Goal: Information Seeking & Learning: Learn about a topic

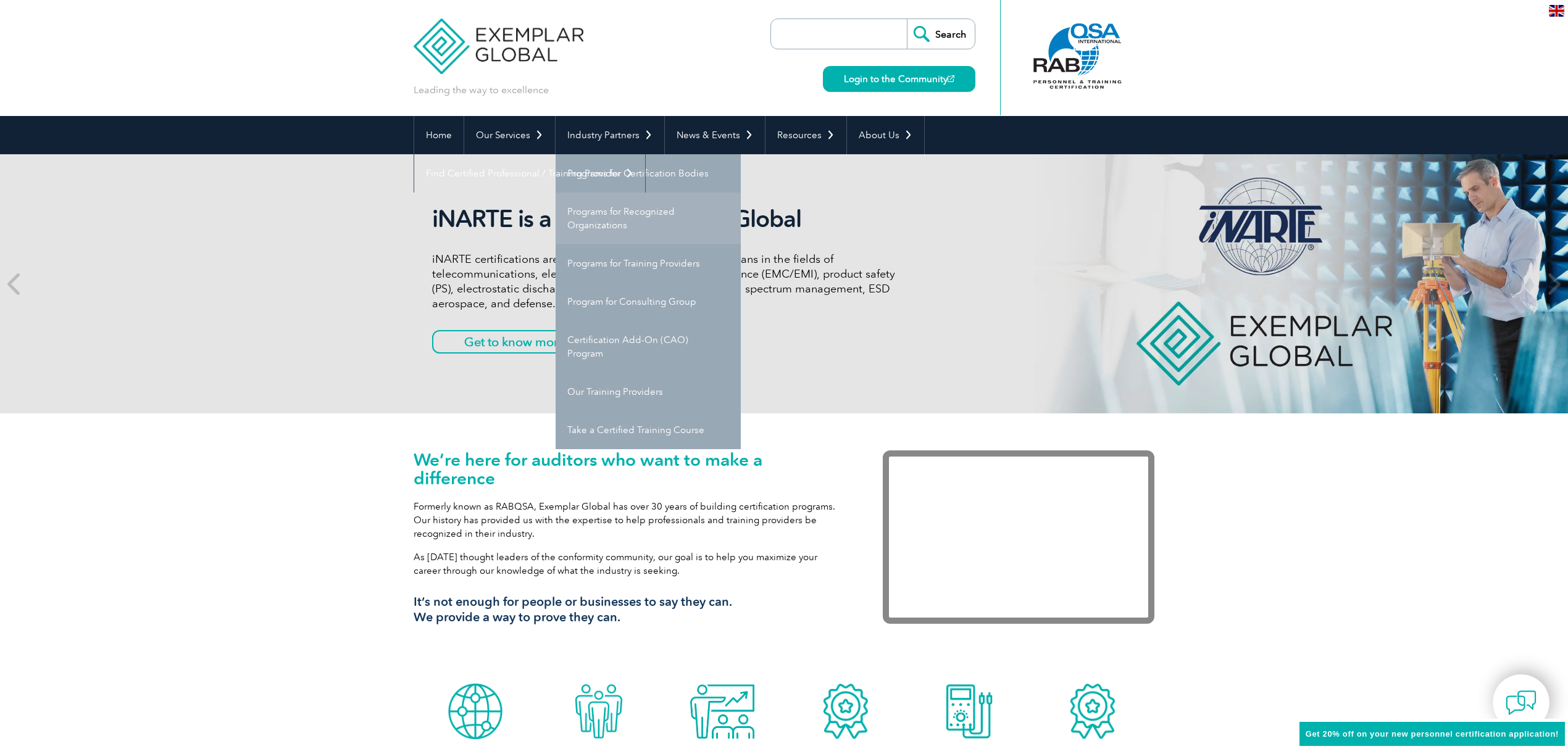
click at [614, 221] on link "Programs for Recognized Organizations" at bounding box center [648, 218] width 185 height 52
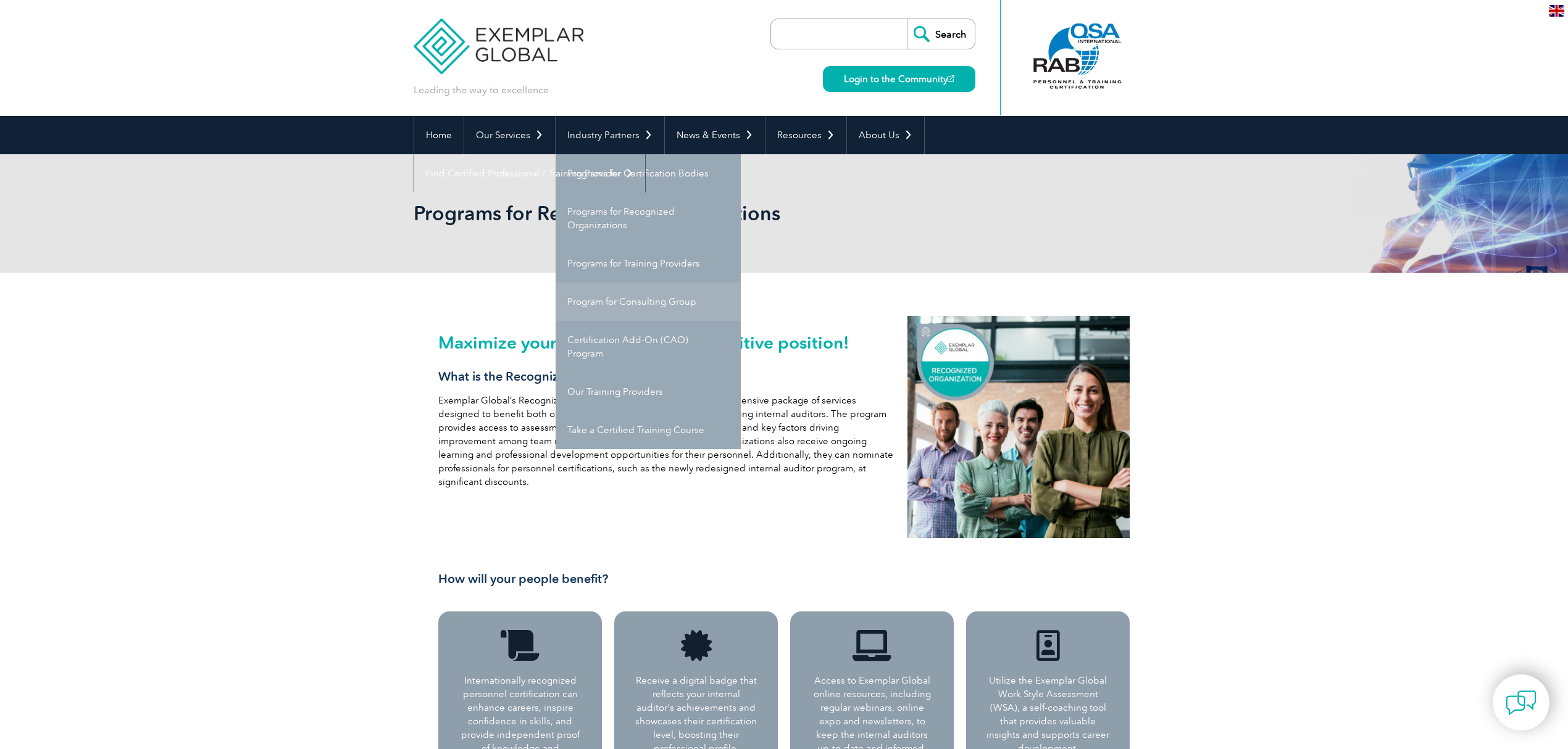
click at [637, 292] on link "Program for Consulting Group" at bounding box center [648, 302] width 185 height 38
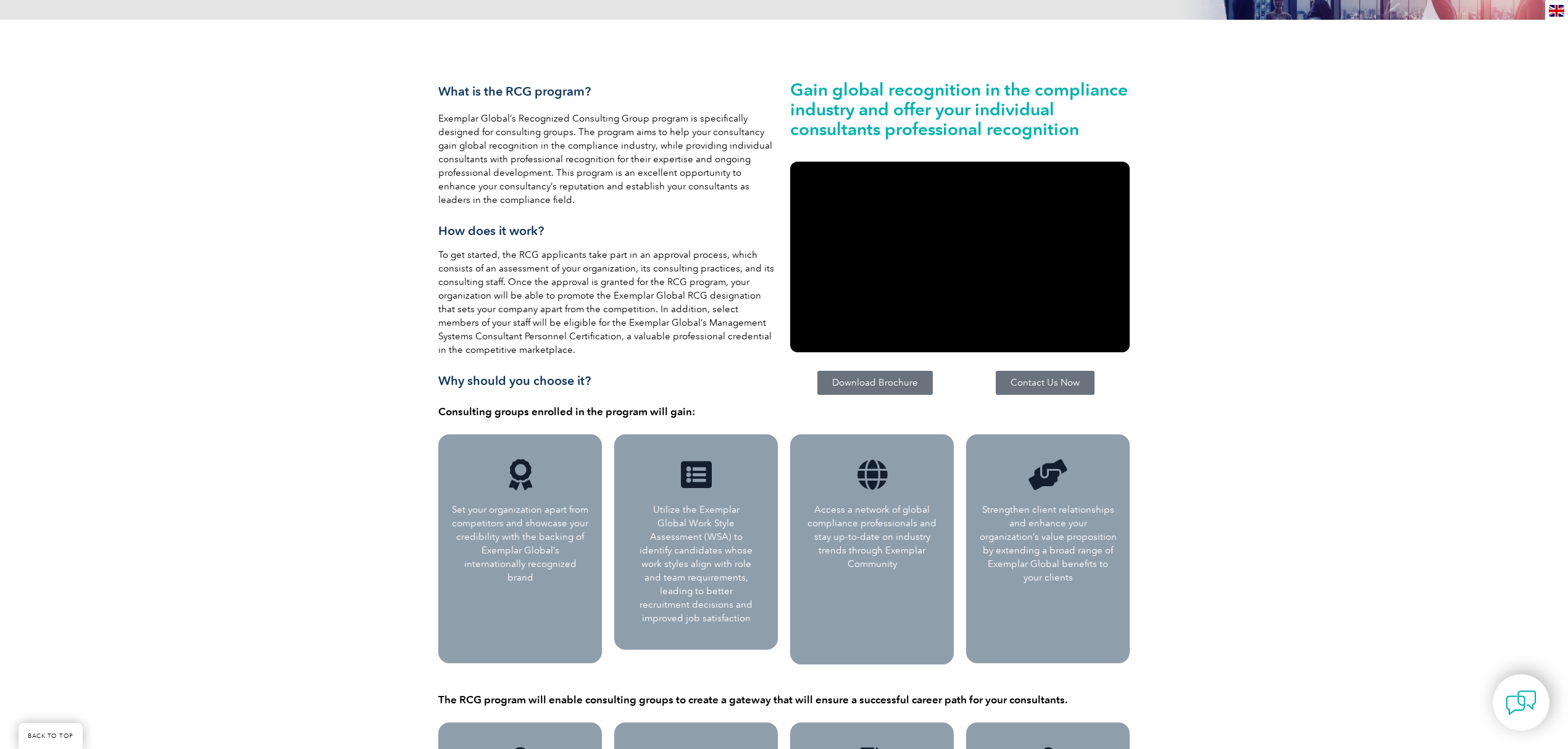
scroll to position [329, 0]
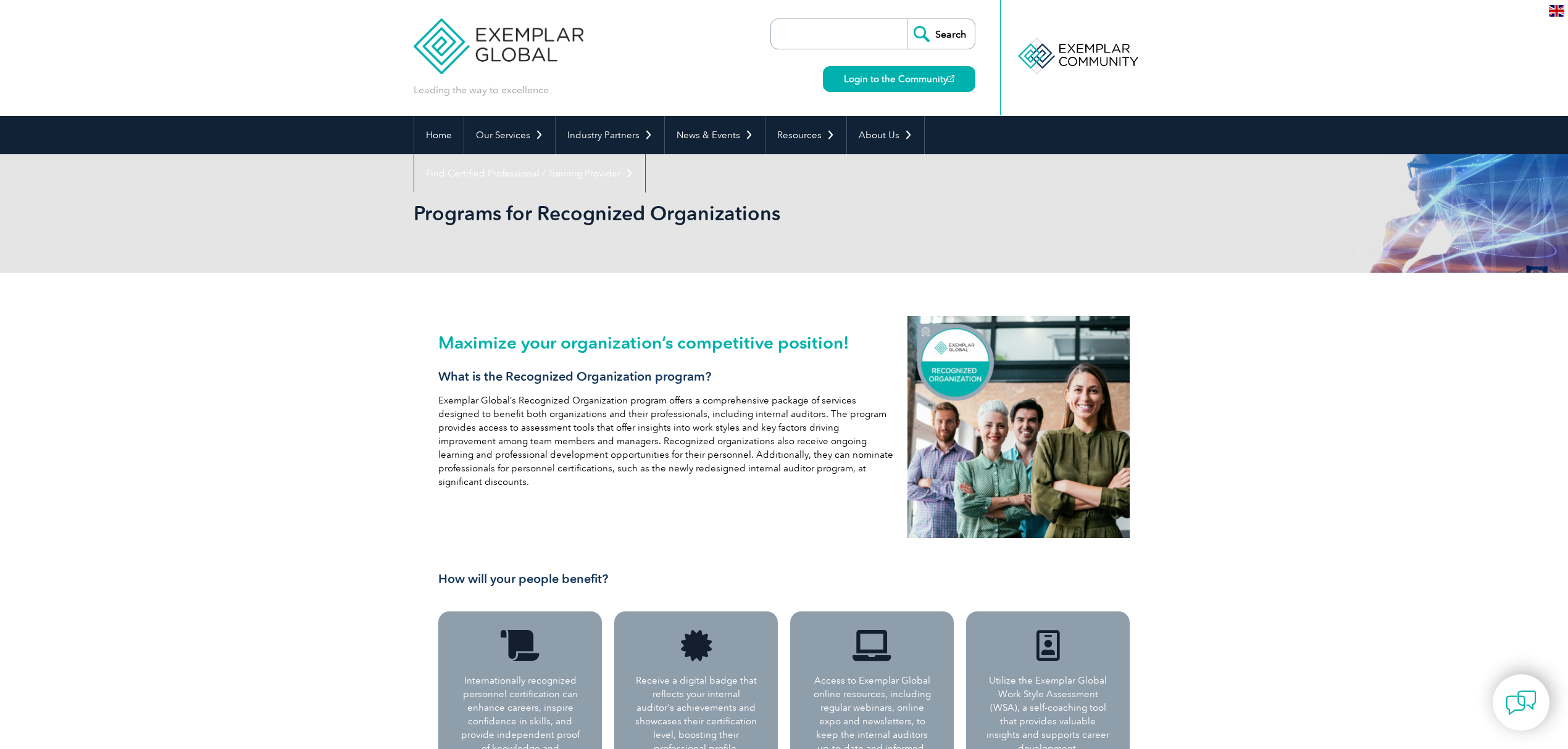
click at [305, 419] on div "Maximize your organization’s competitive position! What is the Recognized Organ…" at bounding box center [784, 654] width 1568 height 765
